Goal: Book appointment/travel/reservation

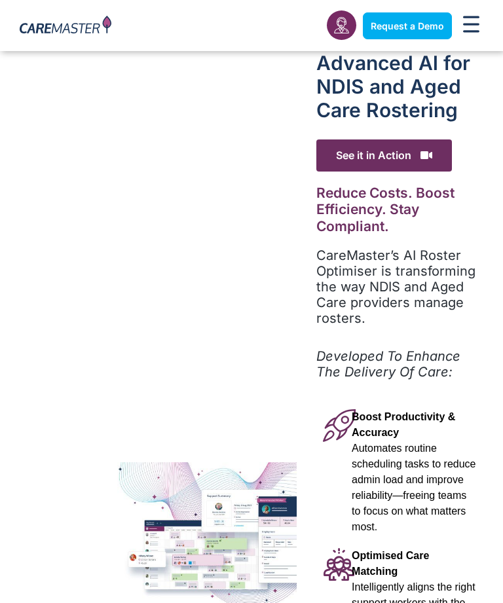
scroll to position [1041, 0]
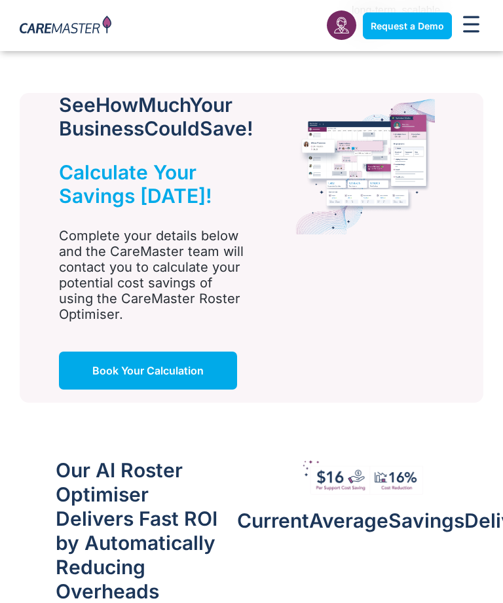
click at [224, 390] on link "Book Your Calculation" at bounding box center [148, 371] width 178 height 38
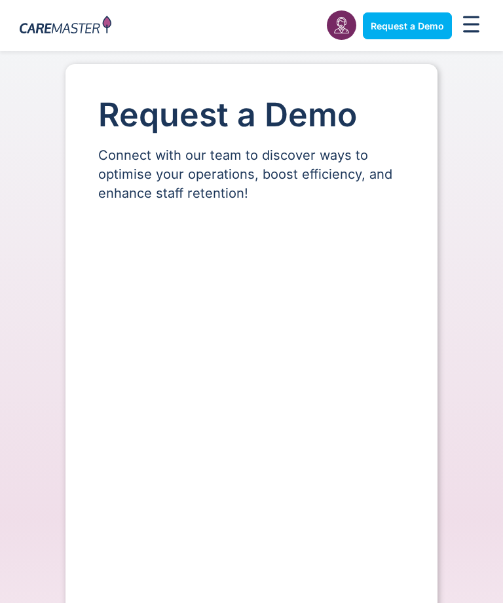
select select "**"
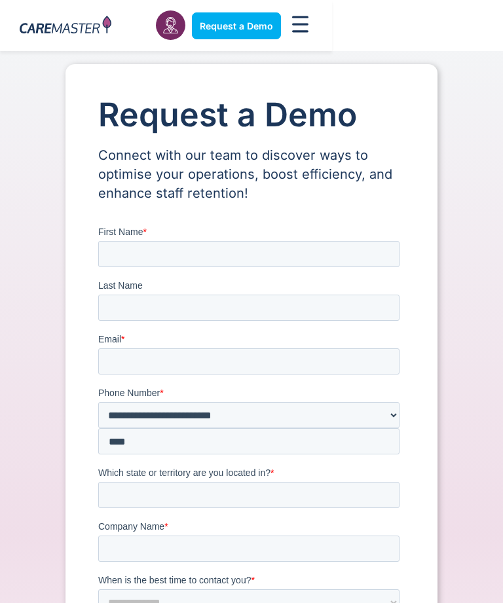
click at [253, 28] on span "Request a Demo" at bounding box center [236, 25] width 73 height 11
